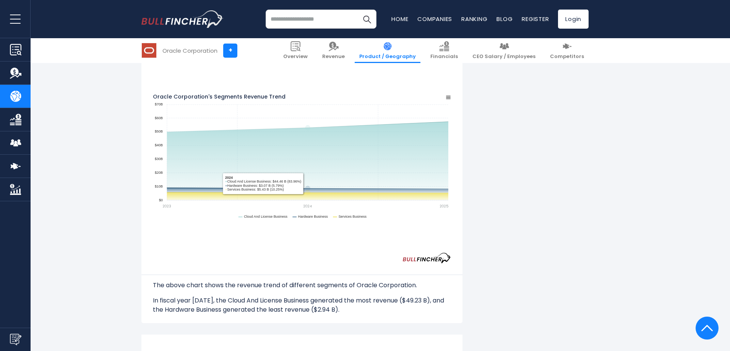
scroll to position [841, 0]
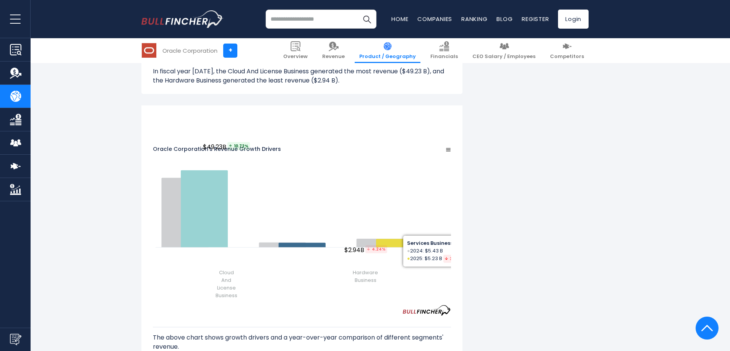
click at [462, 123] on div "Oracle Corporation's Revenue Growth Drivers Created with Highcharts 12.1.2 Char…" at bounding box center [301, 252] width 321 height 294
click at [450, 148] on icon "Oracle Corporation's Revenue Growth Drivers" at bounding box center [448, 149] width 4 height 3
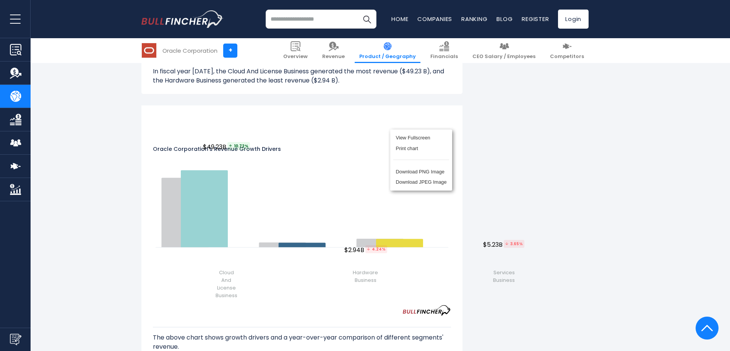
click at [463, 126] on div "View Fullscreen Print chart Download PNG Image Download JPEG Image" at bounding box center [420, 160] width 83 height 83
click at [621, 162] on div "Oracle Corporation's Revenue by Segment In fiscal year 2025, Oracle Corporation…" at bounding box center [365, 108] width 730 height 1557
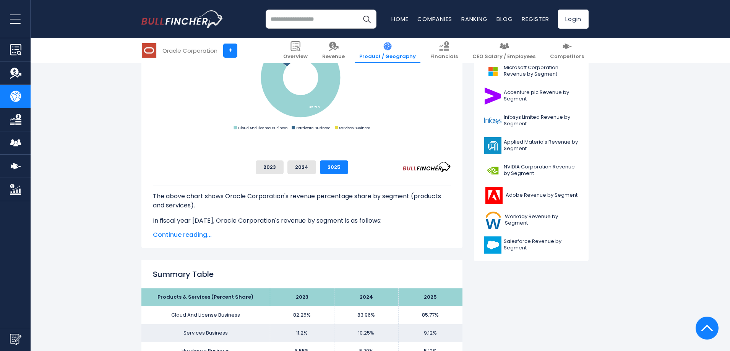
scroll to position [0, 0]
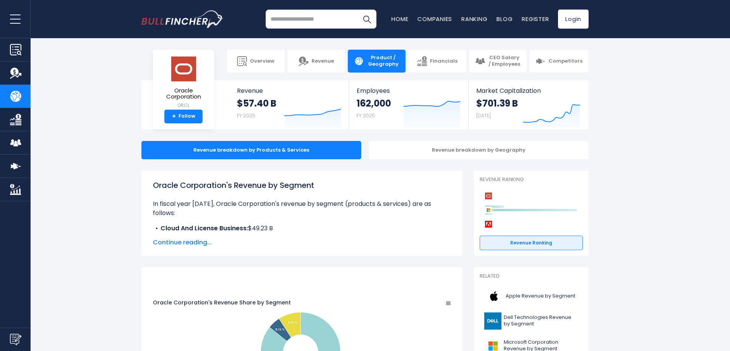
drag, startPoint x: 658, startPoint y: 287, endPoint x: 622, endPoint y: 45, distance: 244.8
click at [331, 65] on link "Revenue" at bounding box center [316, 61] width 58 height 23
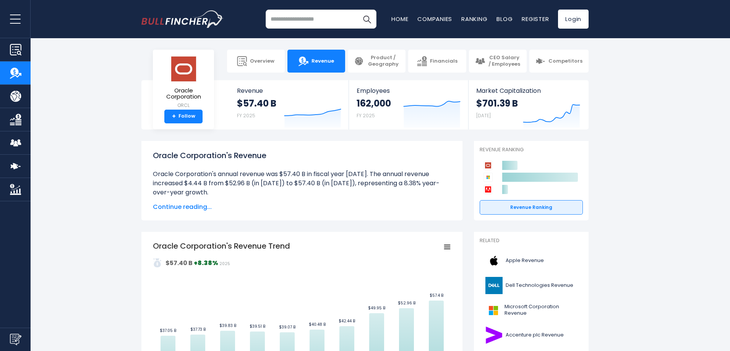
click at [447, 249] on icon "Oracle Corporation's Revenue Trend" at bounding box center [446, 247] width 5 height 4
click at [447, 249] on div "View Fullscreen Print chart Download PNG Image Download JPEG Image" at bounding box center [420, 282] width 83 height 83
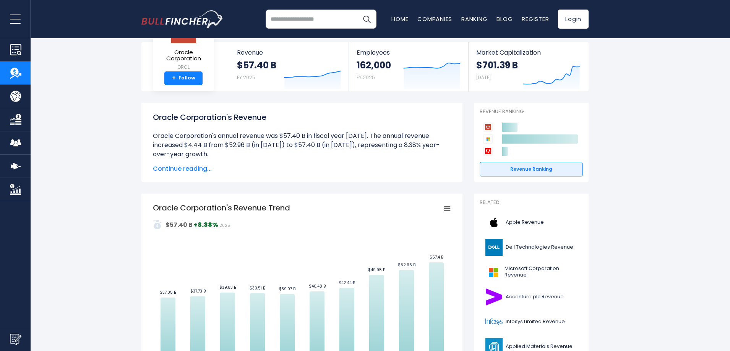
click at [178, 169] on span "Continue reading..." at bounding box center [302, 168] width 298 height 9
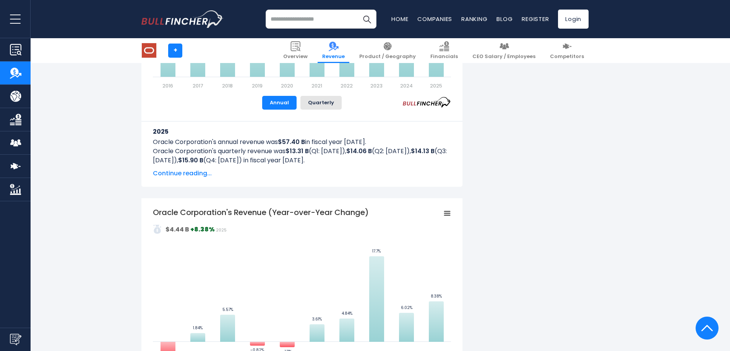
scroll to position [688, 0]
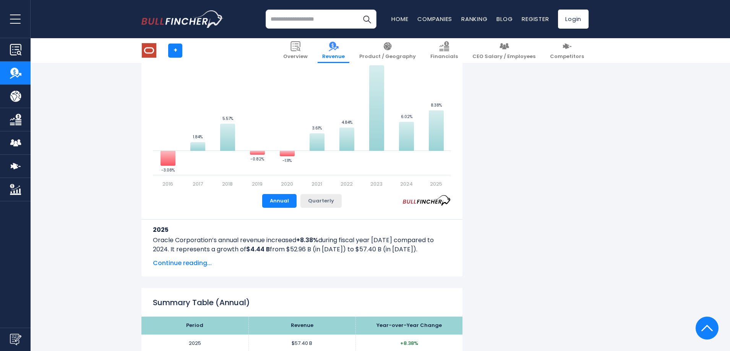
click at [319, 204] on button "Quarterly" at bounding box center [320, 201] width 41 height 14
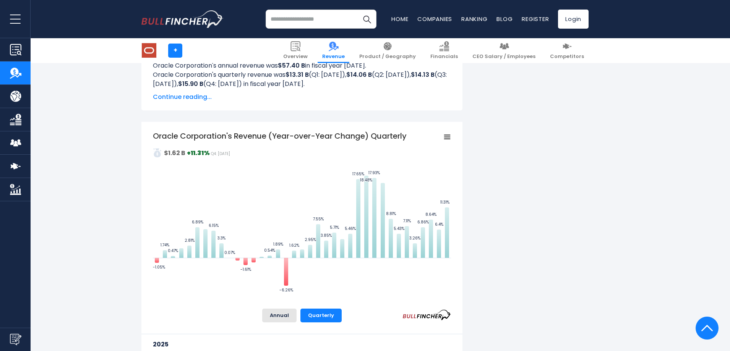
scroll to position [420, 0]
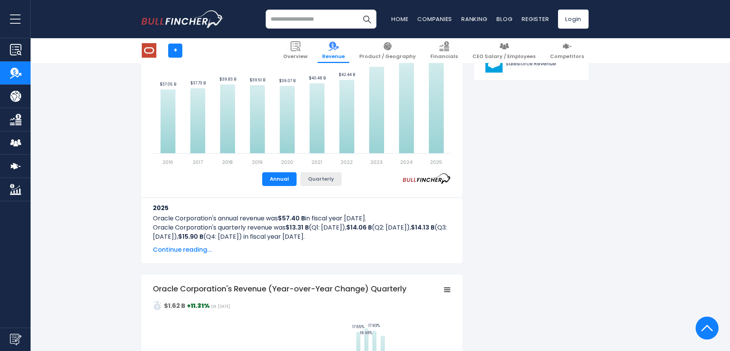
click at [327, 181] on button "Quarterly" at bounding box center [320, 179] width 41 height 14
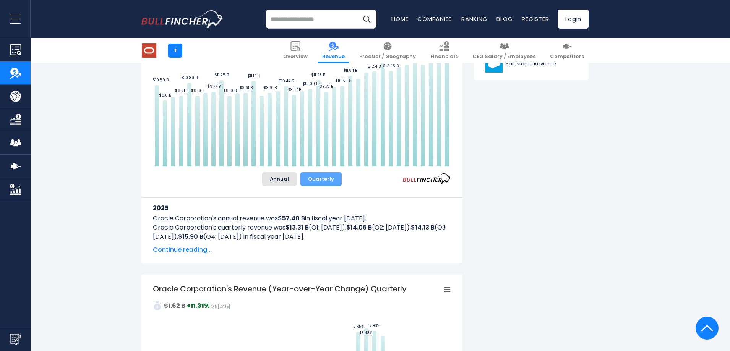
scroll to position [306, 0]
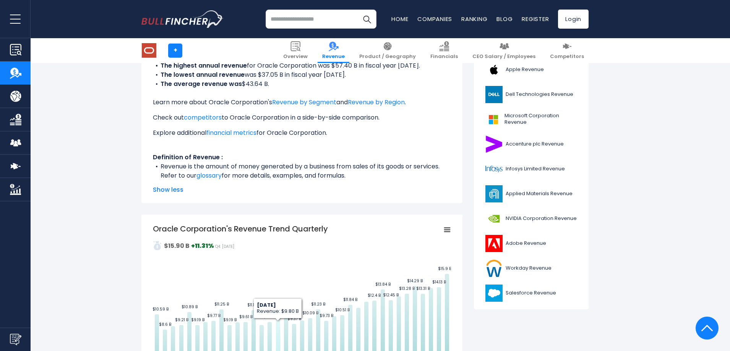
scroll to position [0, 0]
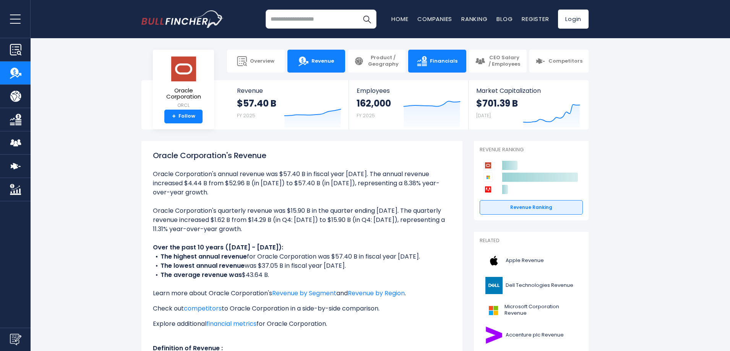
click at [434, 66] on link "Financials" at bounding box center [437, 61] width 58 height 23
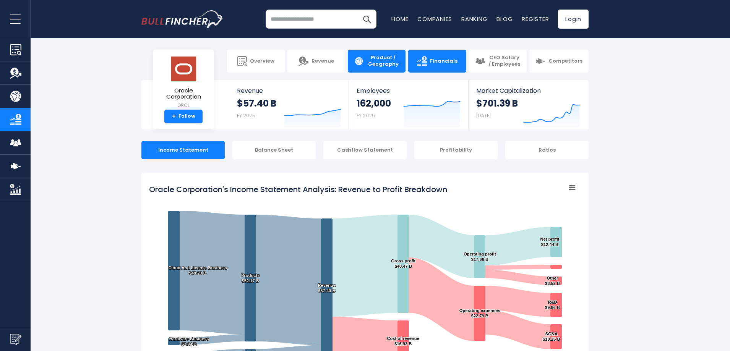
click at [398, 64] on span "Product / Geography" at bounding box center [383, 61] width 32 height 13
drag, startPoint x: 393, startPoint y: 64, endPoint x: 384, endPoint y: 76, distance: 15.1
drag, startPoint x: 384, startPoint y: 76, endPoint x: 654, endPoint y: 201, distance: 296.6
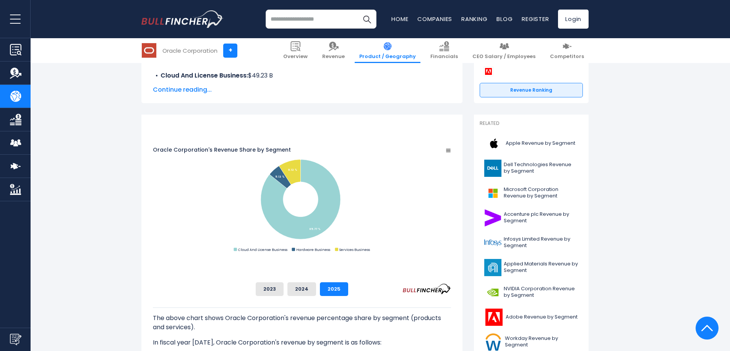
scroll to position [229, 0]
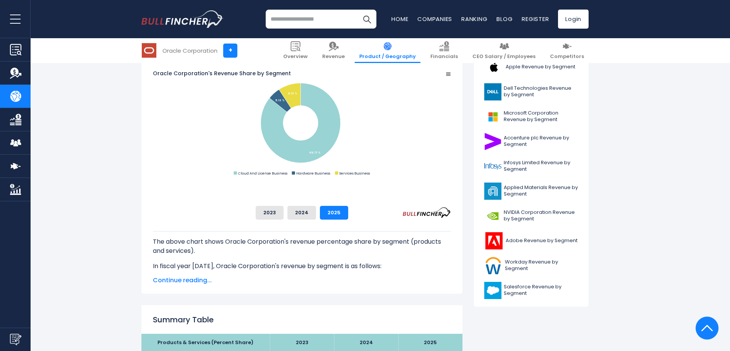
click at [188, 282] on span "Continue reading..." at bounding box center [302, 280] width 298 height 9
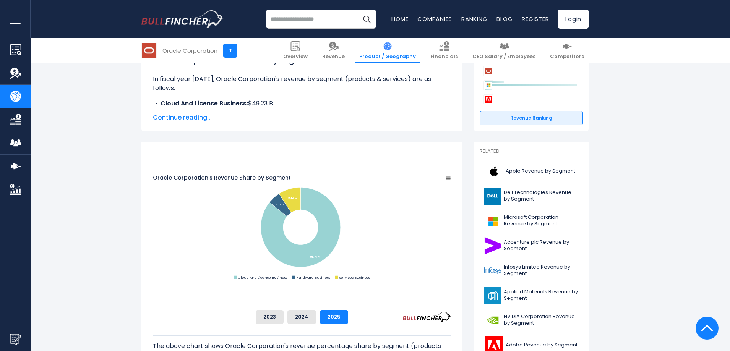
scroll to position [0, 0]
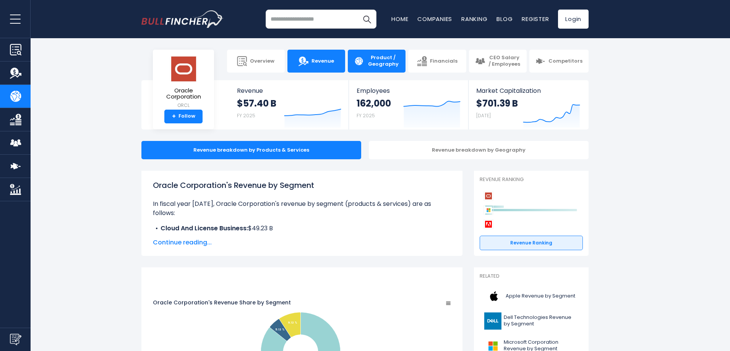
click at [319, 66] on link "Revenue" at bounding box center [316, 61] width 58 height 23
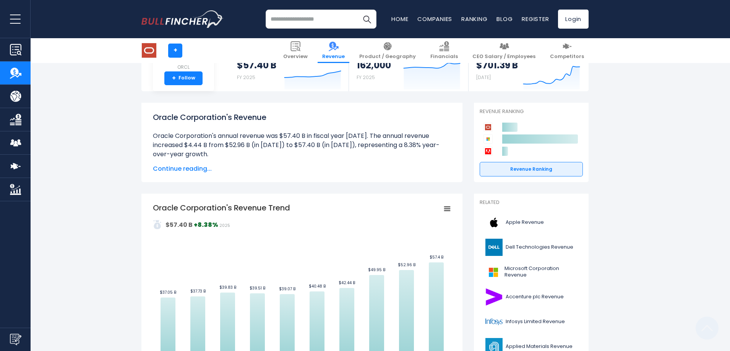
scroll to position [229, 0]
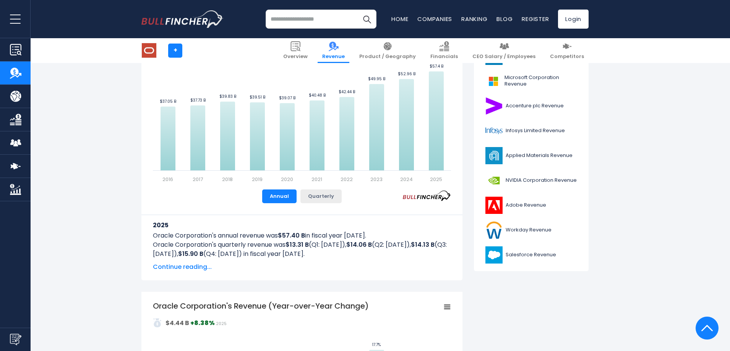
click at [322, 199] on button "Quarterly" at bounding box center [320, 197] width 41 height 14
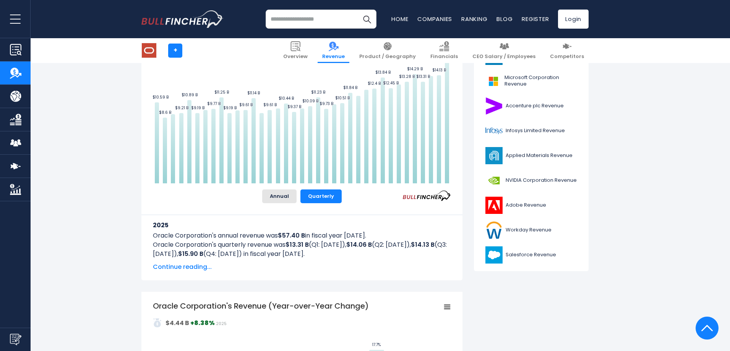
click at [199, 267] on span "Continue reading..." at bounding box center [302, 266] width 298 height 9
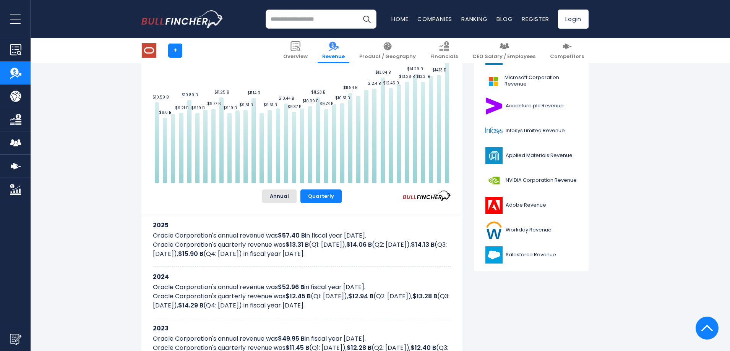
scroll to position [153, 0]
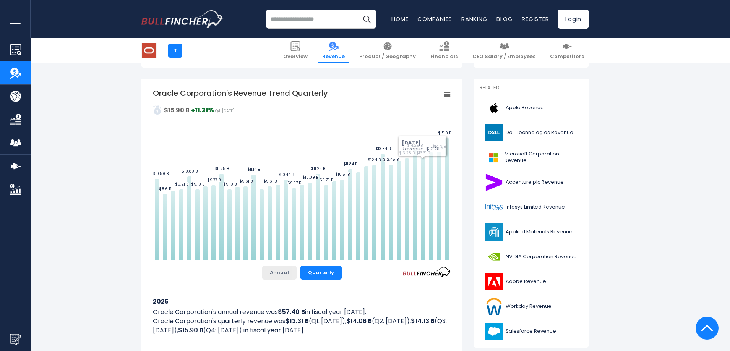
click at [285, 275] on button "Annual" at bounding box center [279, 273] width 34 height 14
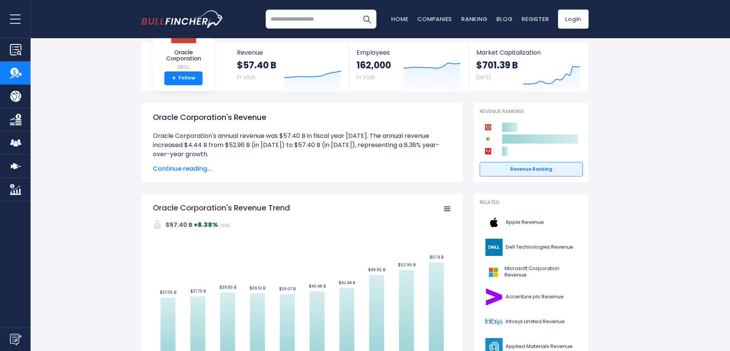
scroll to position [0, 0]
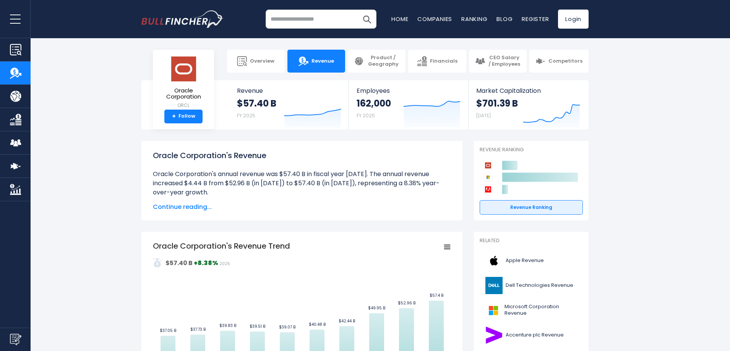
click at [449, 247] on icon "Oracle Corporation's Revenue Trend" at bounding box center [446, 247] width 5 height 4
click at [444, 247] on div "View Fullscreen Print chart Download PNG Image Download JPEG Image" at bounding box center [420, 282] width 83 height 83
click at [386, 55] on span "Product / Geography" at bounding box center [383, 61] width 32 height 13
click at [396, 66] on span "Product / Geography" at bounding box center [383, 61] width 32 height 13
click at [389, 68] on link "Product / Geography" at bounding box center [377, 61] width 58 height 23
